Goal: Information Seeking & Learning: Learn about a topic

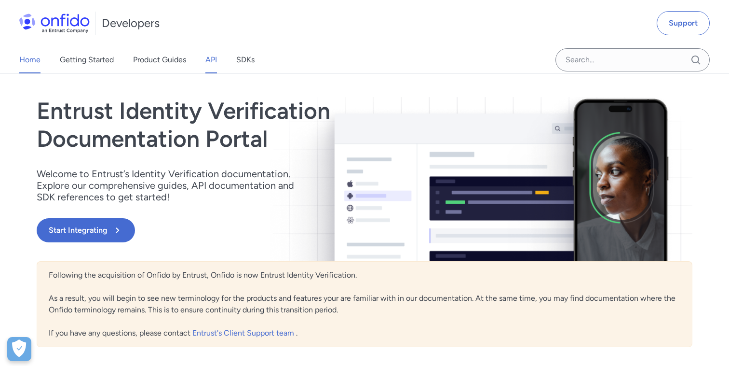
click at [216, 55] on link "API" at bounding box center [211, 59] width 12 height 27
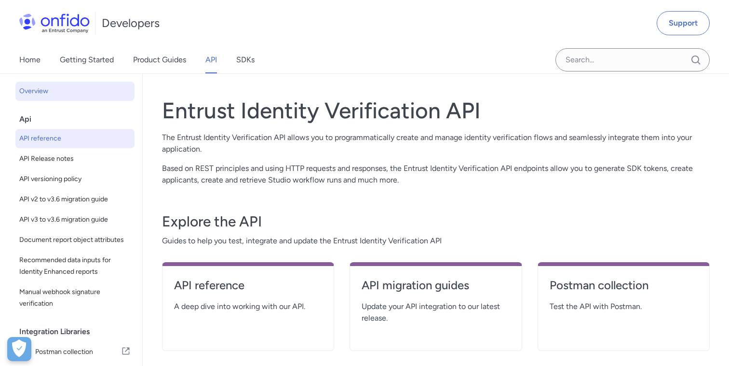
click at [56, 143] on span "API reference" at bounding box center [74, 139] width 111 height 12
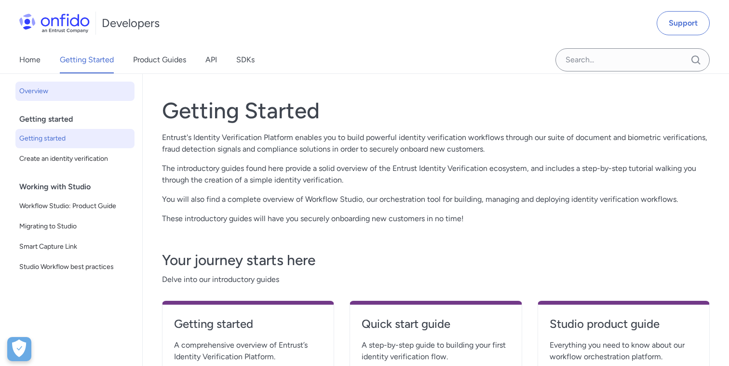
click at [75, 143] on span "Getting started" at bounding box center [74, 139] width 111 height 12
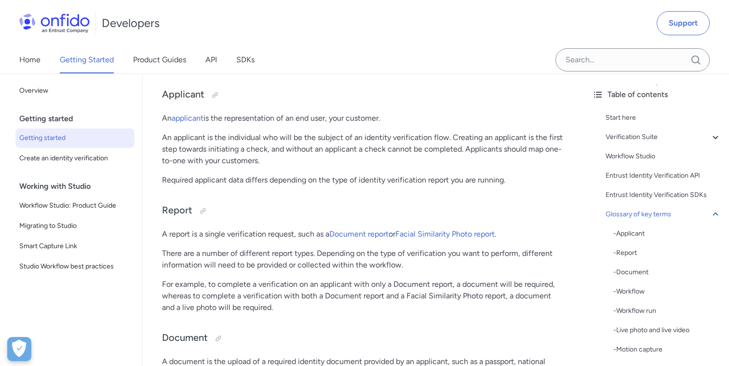
scroll to position [2290, 0]
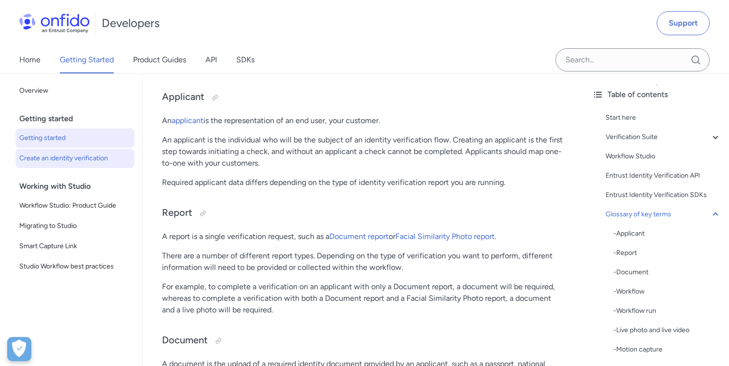
click at [96, 159] on span "Create an identity verification" at bounding box center [74, 158] width 111 height 12
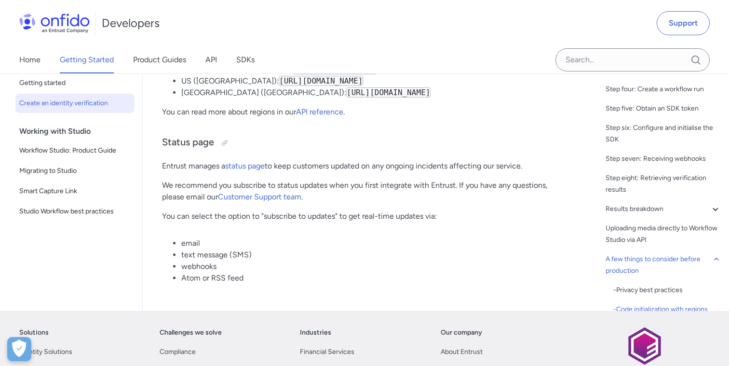
scroll to position [4935, 0]
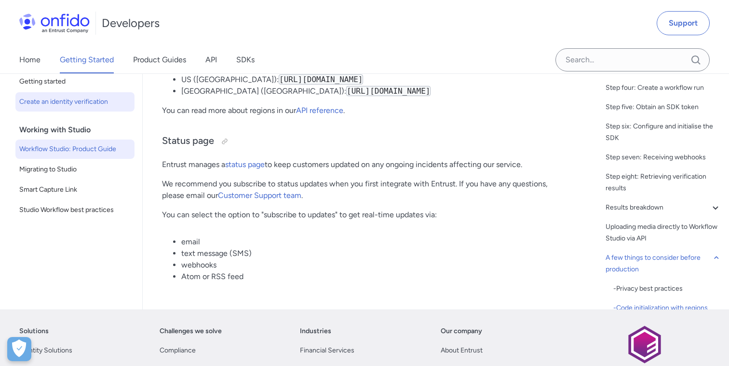
click at [83, 151] on span "Workflow Studio: Product Guide" at bounding box center [74, 149] width 111 height 12
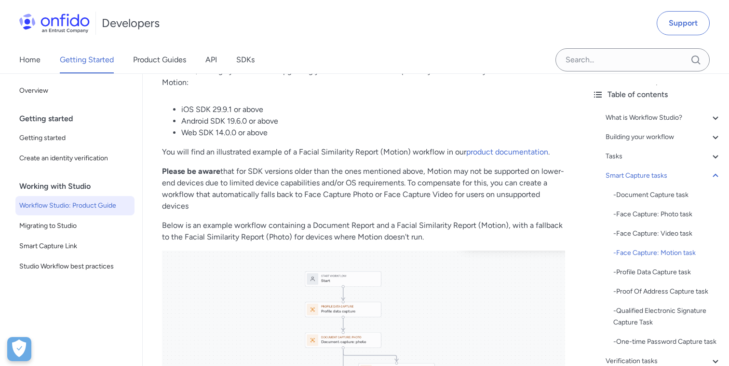
scroll to position [4566, 0]
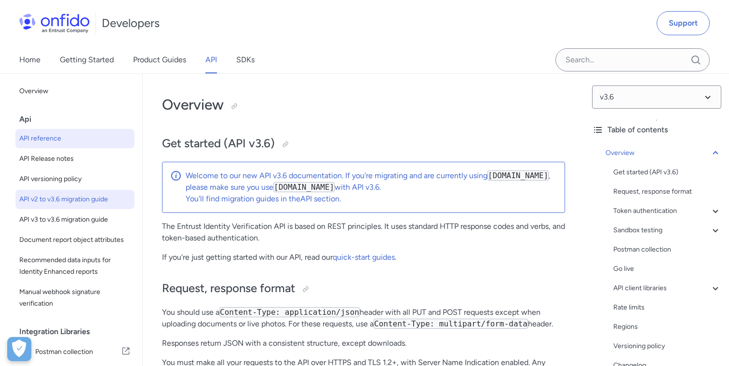
click at [81, 194] on span "API v2 to v3.6 migration guide" at bounding box center [74, 199] width 111 height 12
